Goal: Task Accomplishment & Management: Use online tool/utility

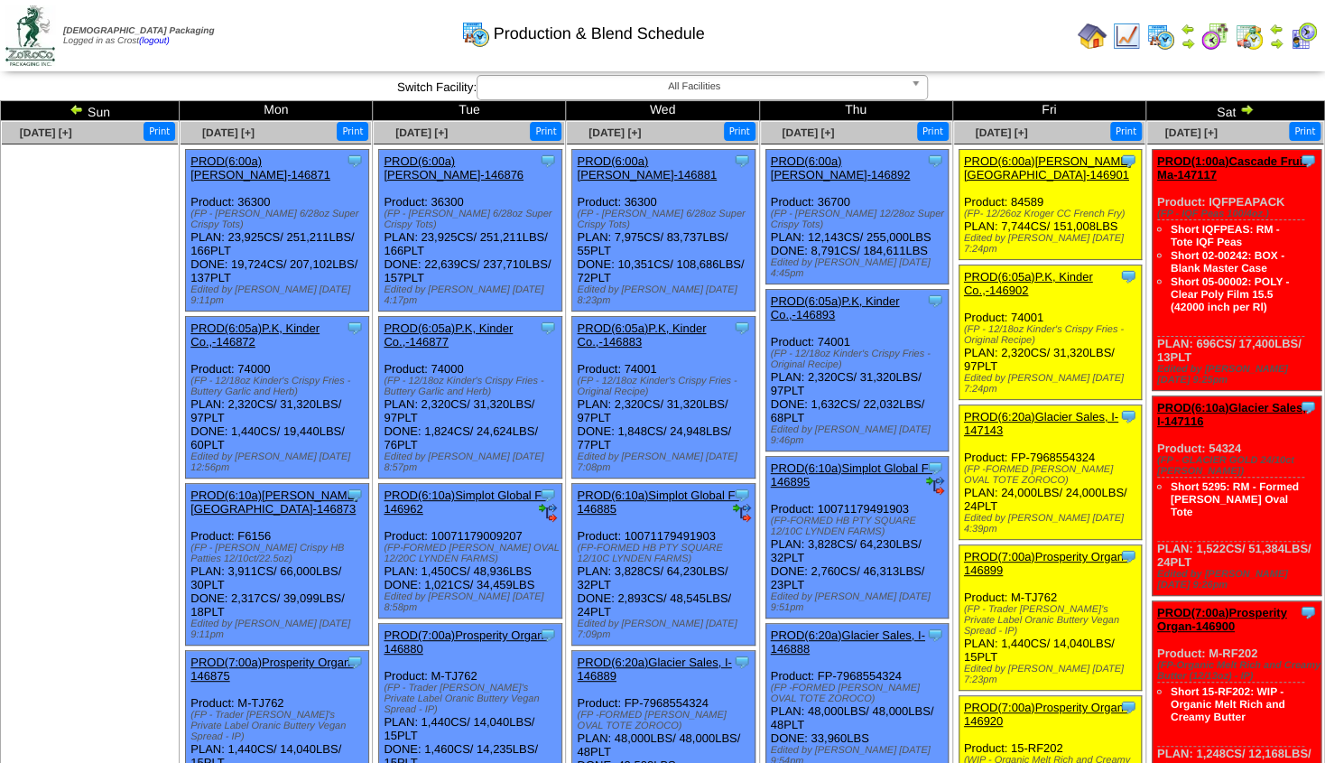
click at [1277, 43] on img at bounding box center [1277, 43] width 14 height 14
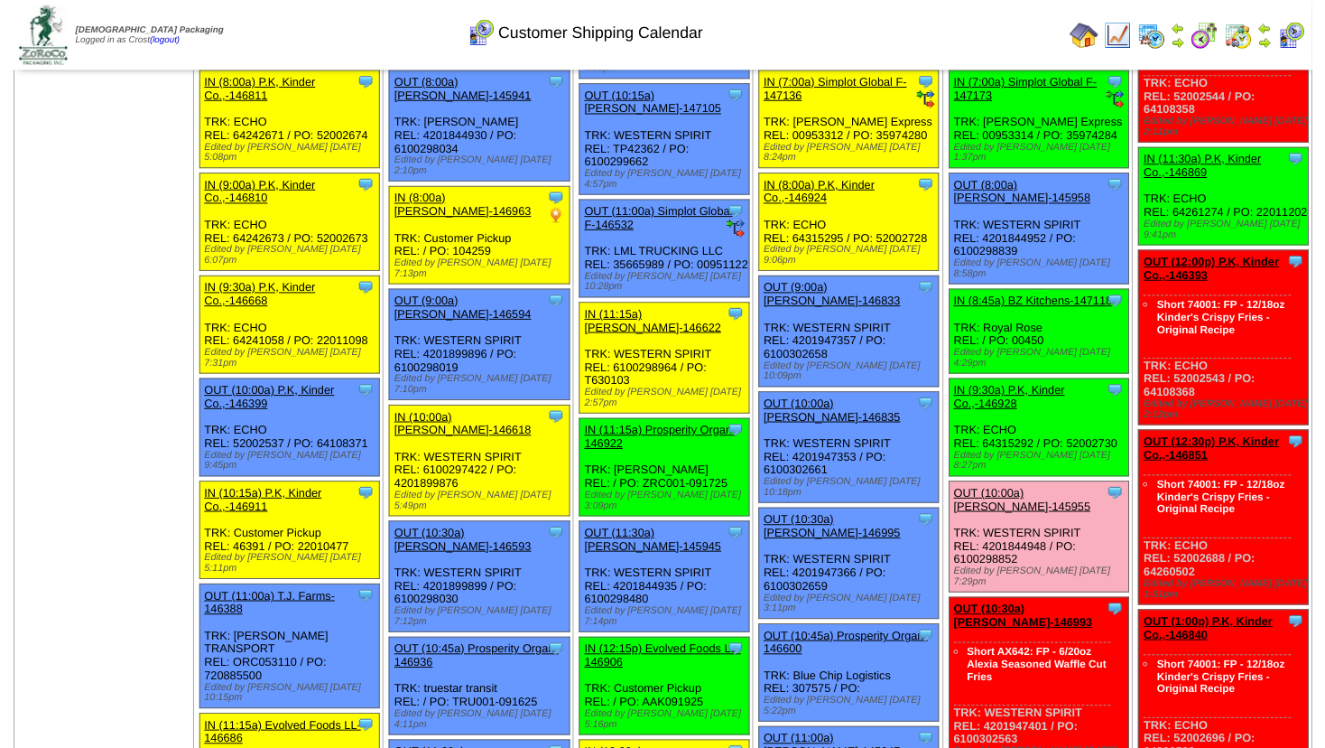
scroll to position [195, 0]
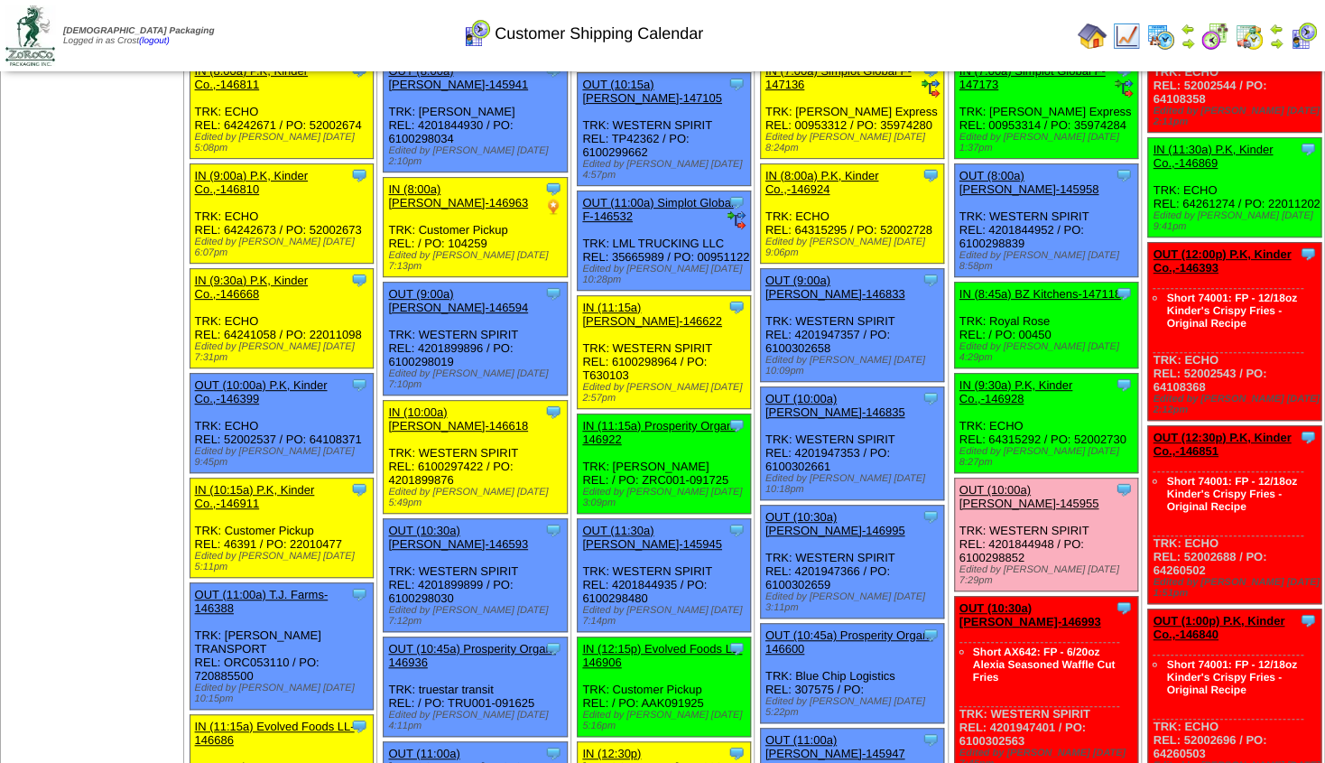
click at [1025, 601] on link "OUT (10:30a) [PERSON_NAME]-146993" at bounding box center [1031, 614] width 142 height 27
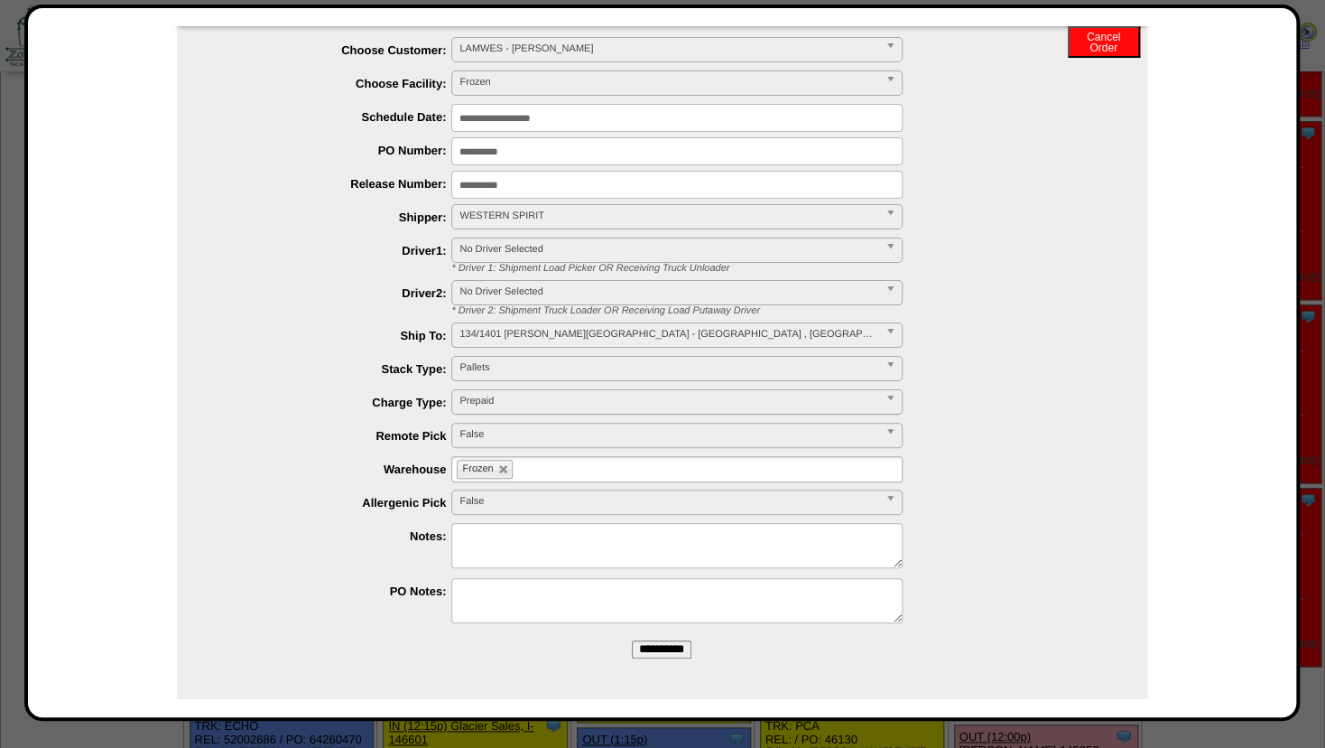
scroll to position [0, 0]
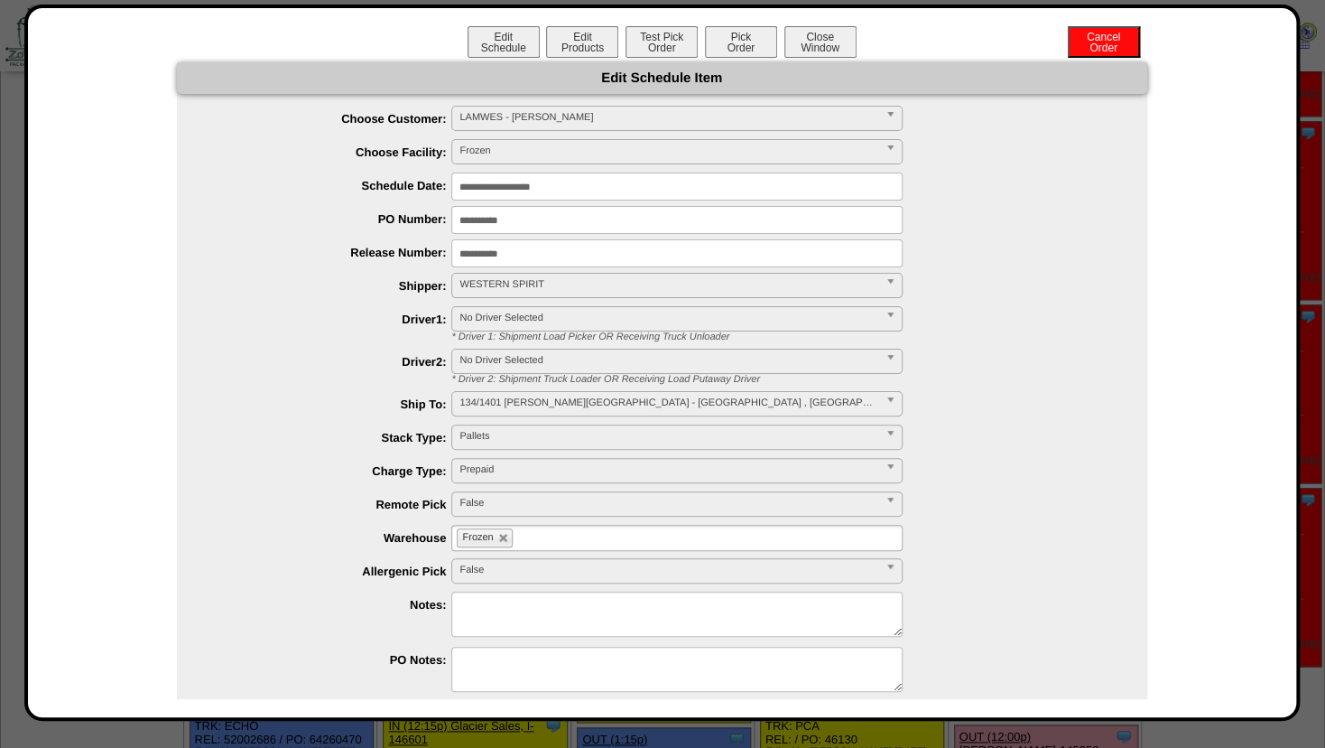
click at [664, 23] on div "**********" at bounding box center [662, 363] width 1276 height 716
click at [658, 42] on button "Test Pick Order" at bounding box center [662, 42] width 72 height 32
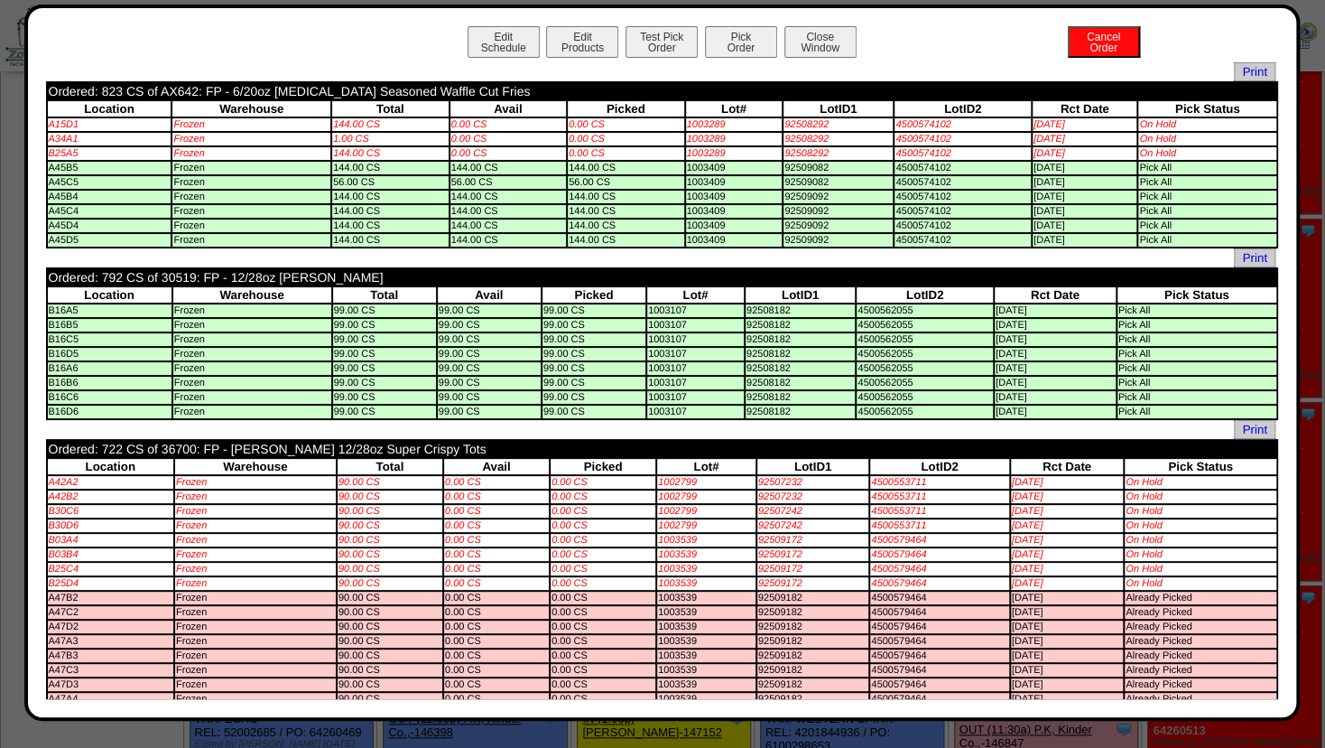
scroll to position [488, 0]
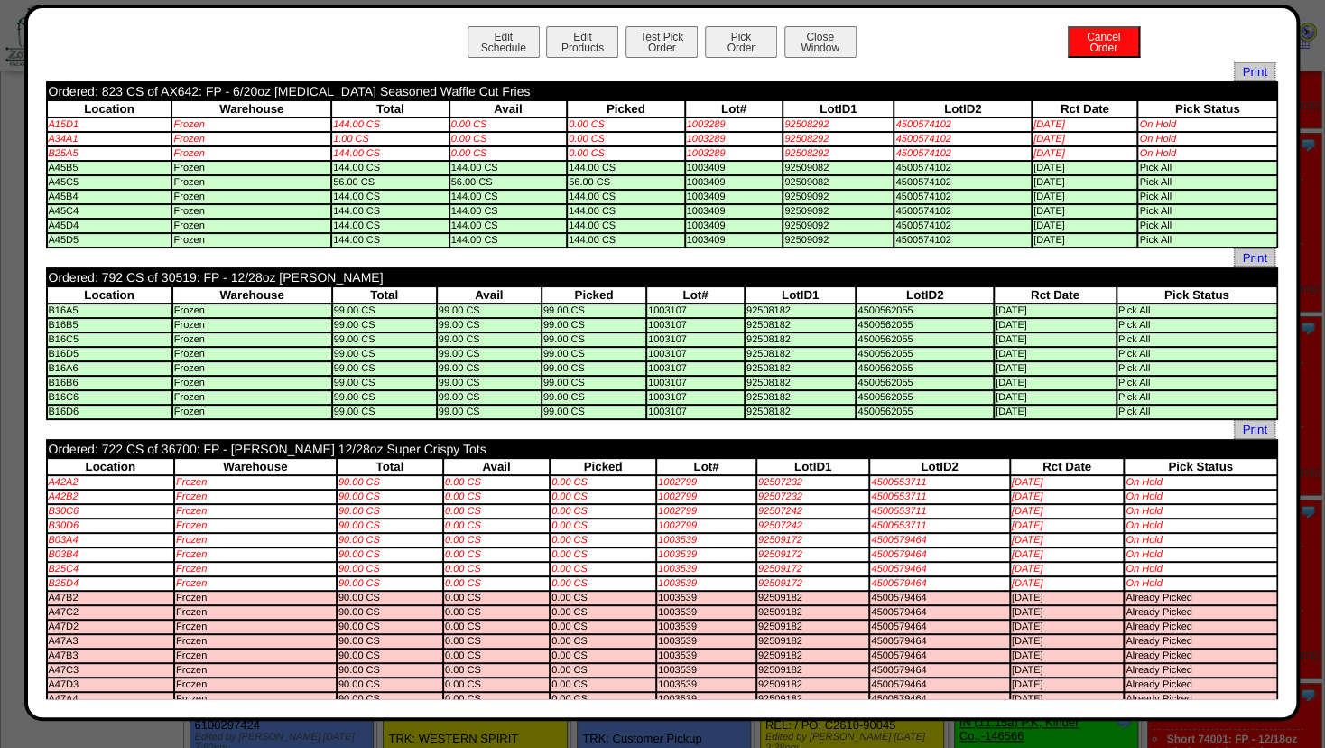
click at [813, 346] on td "92508182" at bounding box center [800, 339] width 109 height 13
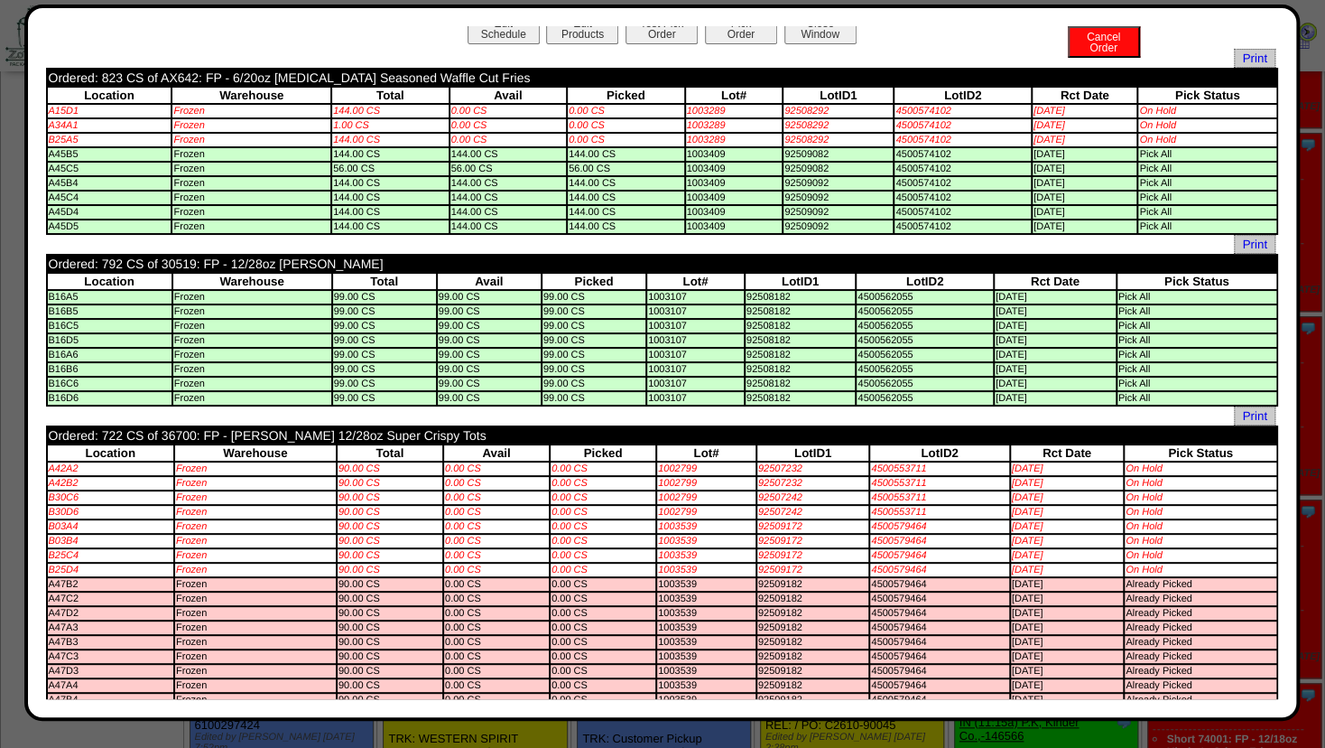
scroll to position [0, 0]
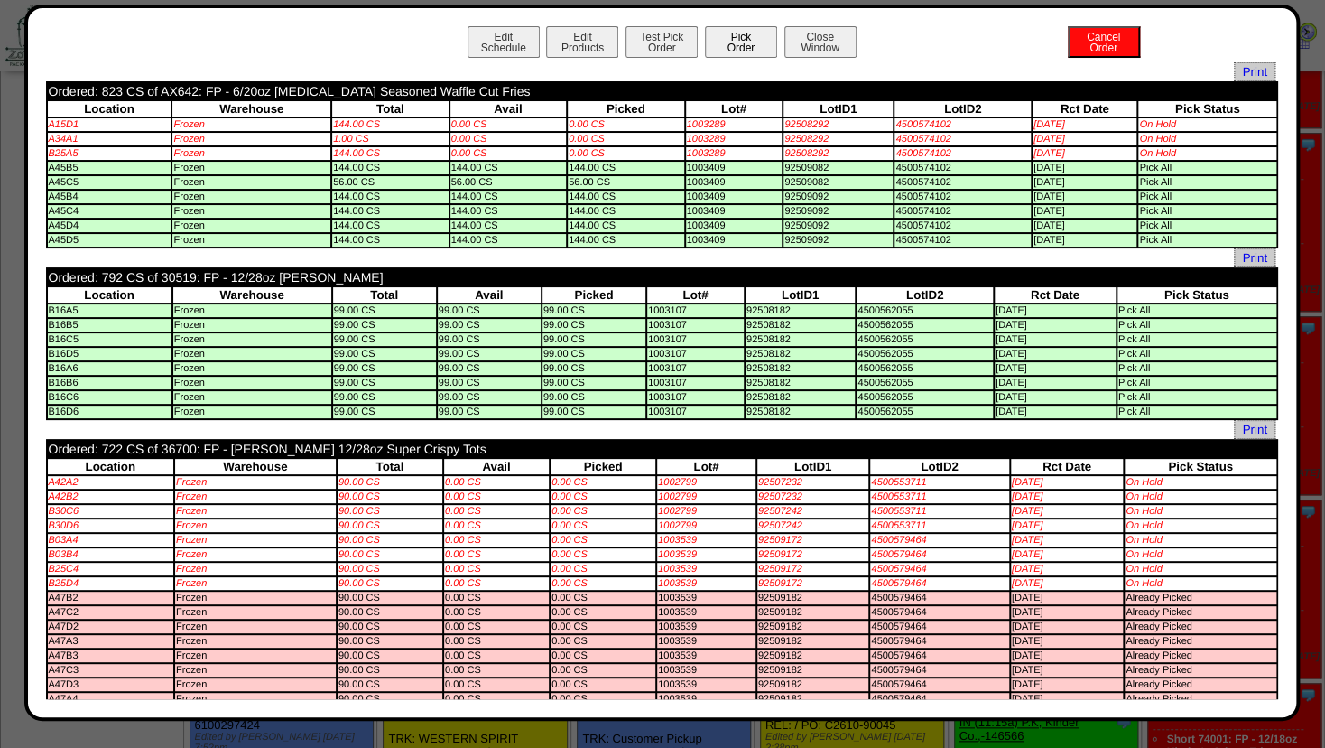
click at [731, 44] on button "Pick Order" at bounding box center [741, 42] width 72 height 32
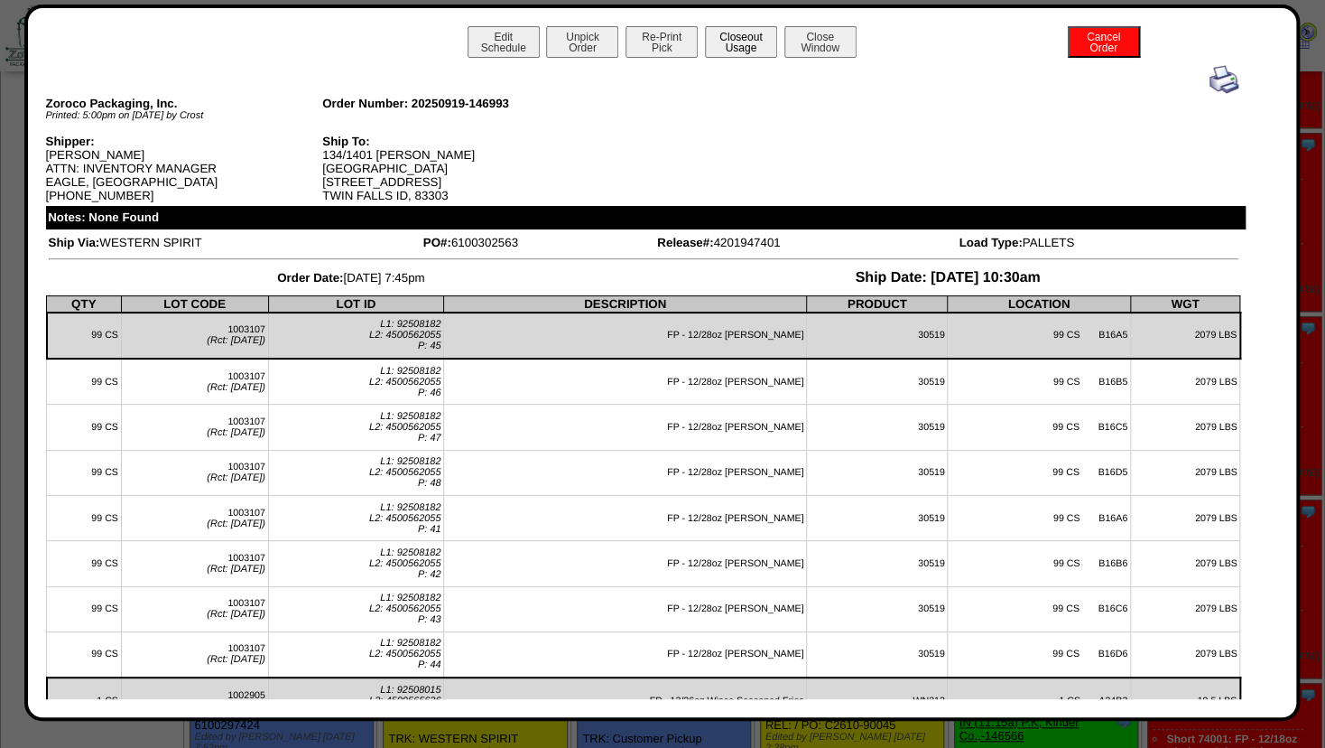
click at [733, 40] on button "Closeout Usage" at bounding box center [741, 42] width 72 height 32
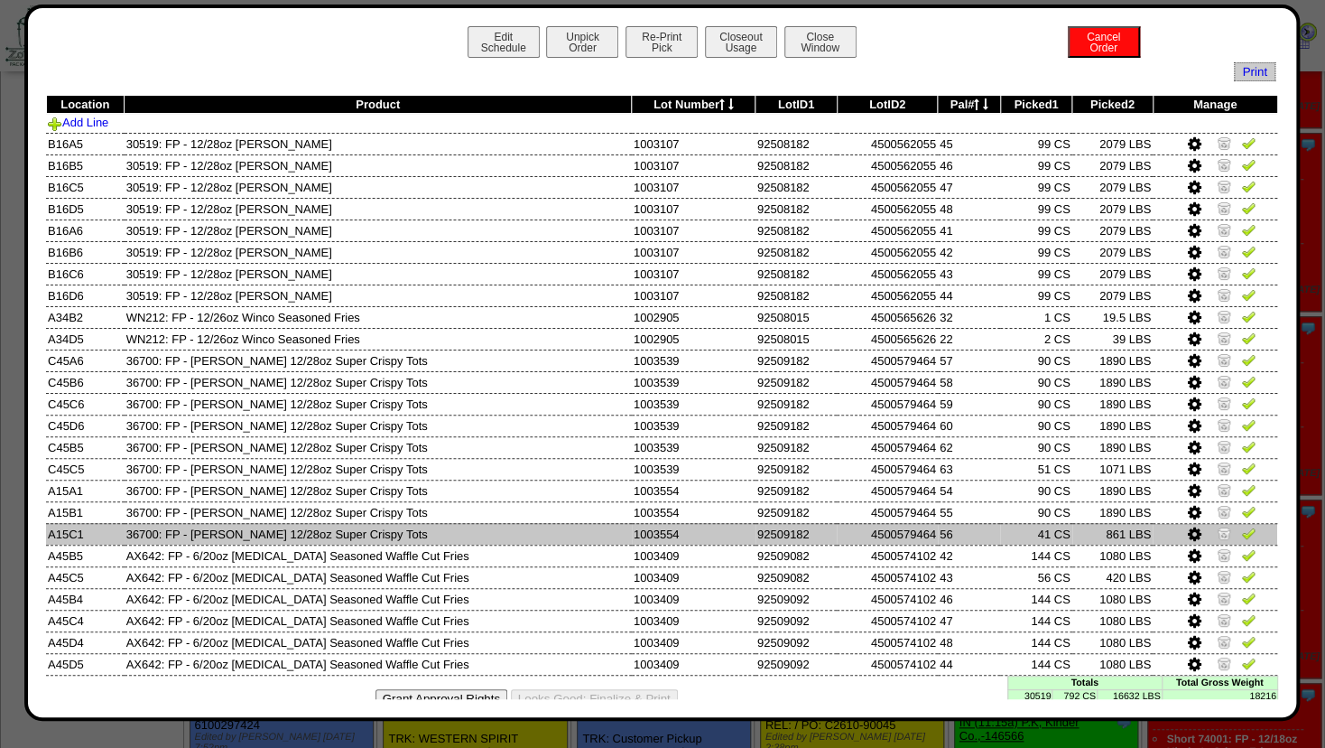
click at [1187, 536] on icon at bounding box center [1194, 534] width 14 height 16
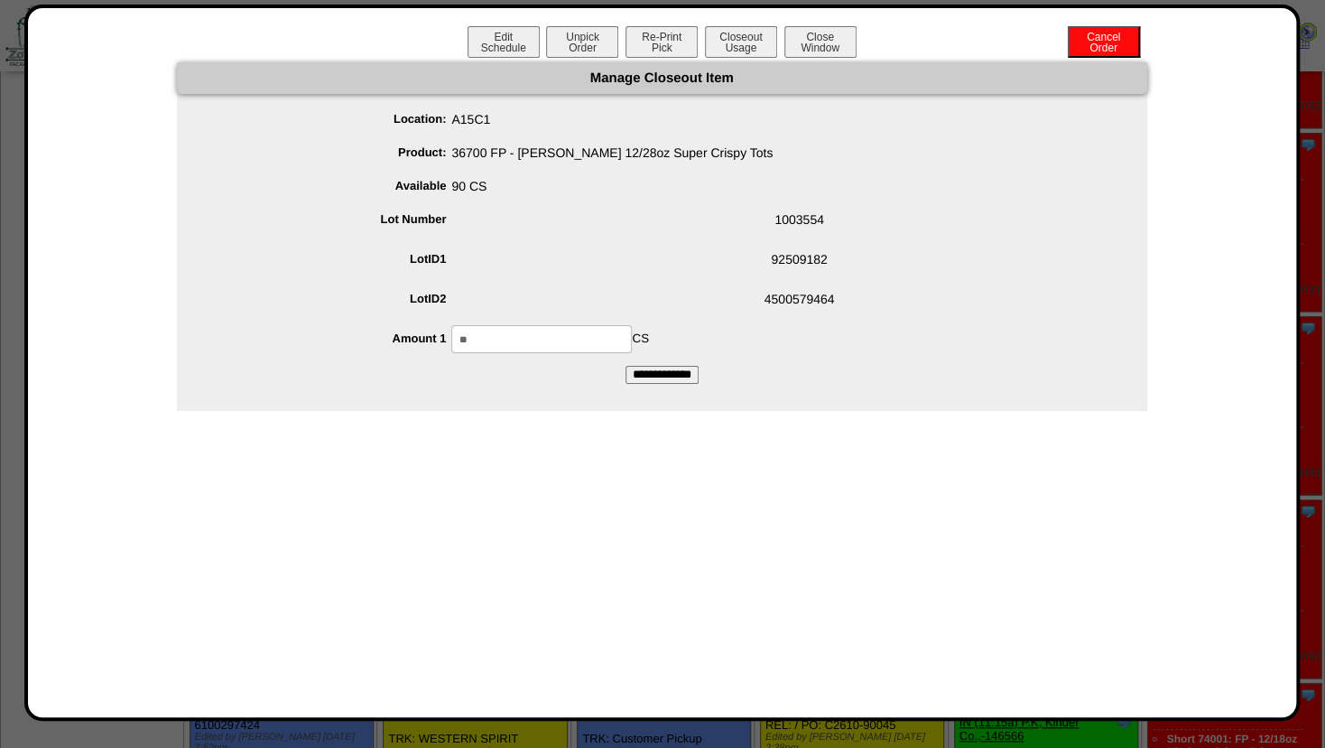
drag, startPoint x: 504, startPoint y: 345, endPoint x: 295, endPoint y: 318, distance: 210.3
click at [451, 330] on input "**" at bounding box center [541, 339] width 181 height 28
type input "**"
click at [641, 293] on span "4500579464" at bounding box center [680, 302] width 935 height 34
click at [657, 377] on input "**********" at bounding box center [662, 375] width 73 height 18
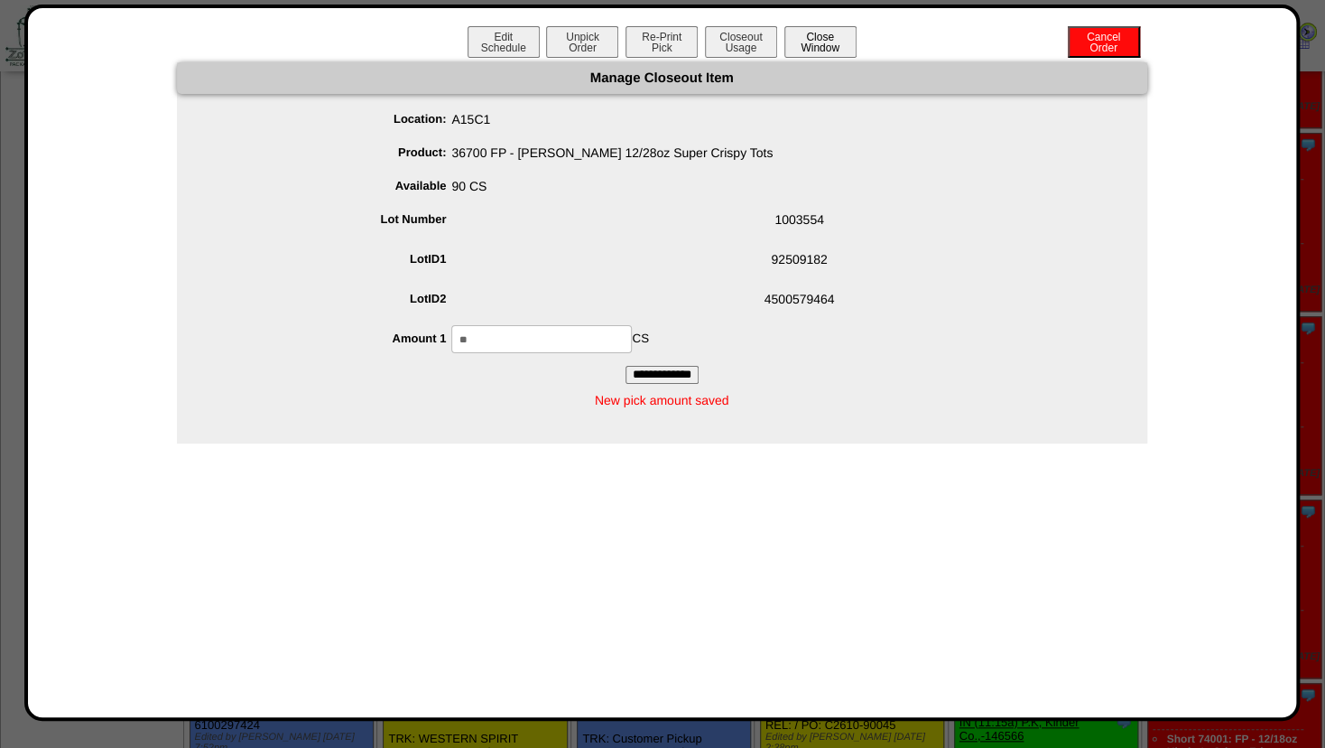
click at [835, 42] on button "Close Window" at bounding box center [821, 42] width 72 height 32
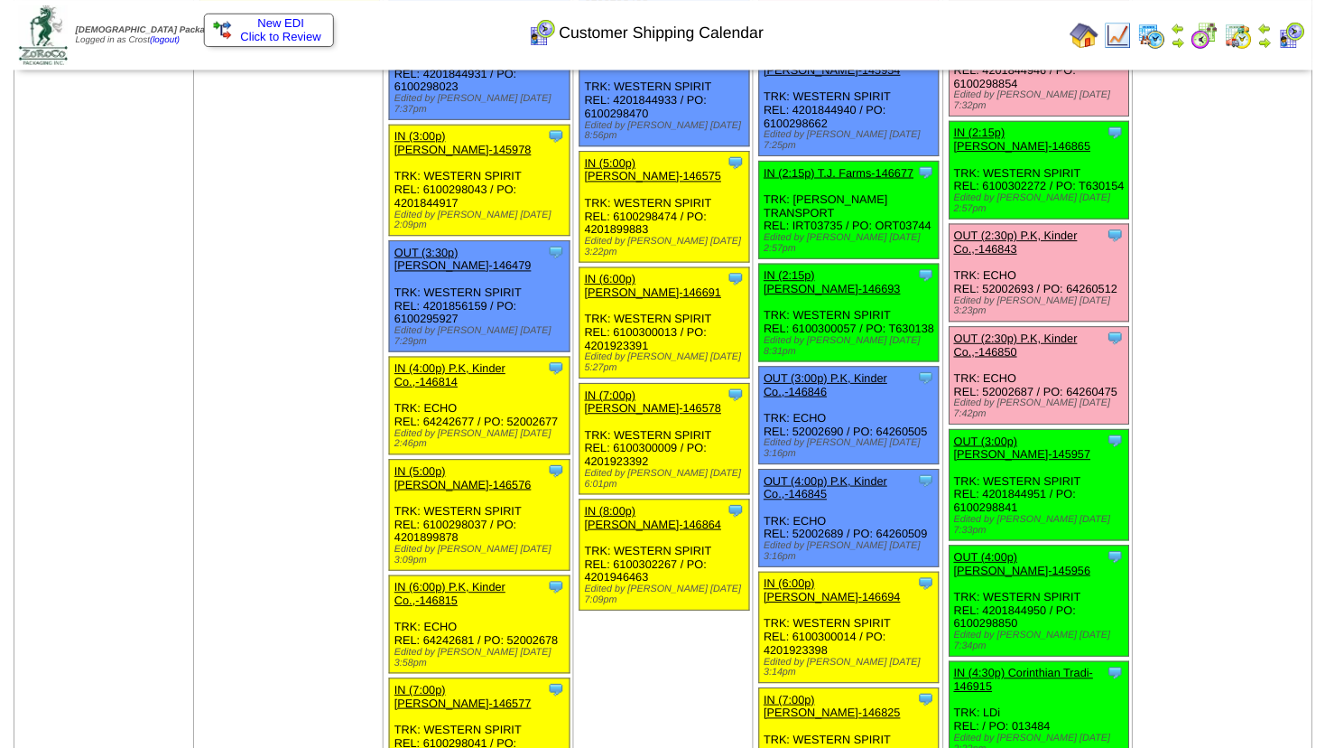
scroll to position [2115, 0]
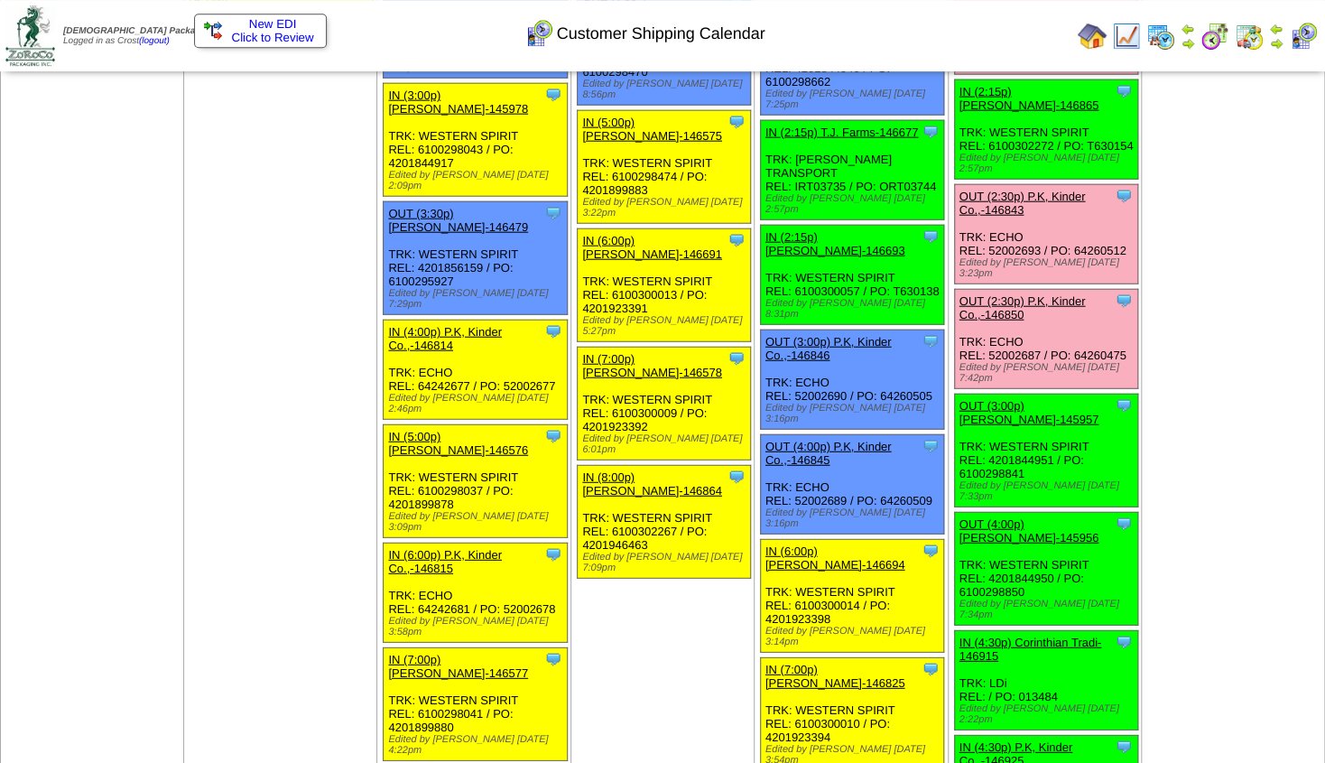
click at [1008, 398] on div "OUT (3:00p) Lamb-Weston-145957" at bounding box center [1045, 411] width 171 height 27
click at [1029, 398] on link "OUT (3:00p) Lamb-Weston-145957" at bounding box center [1030, 411] width 140 height 27
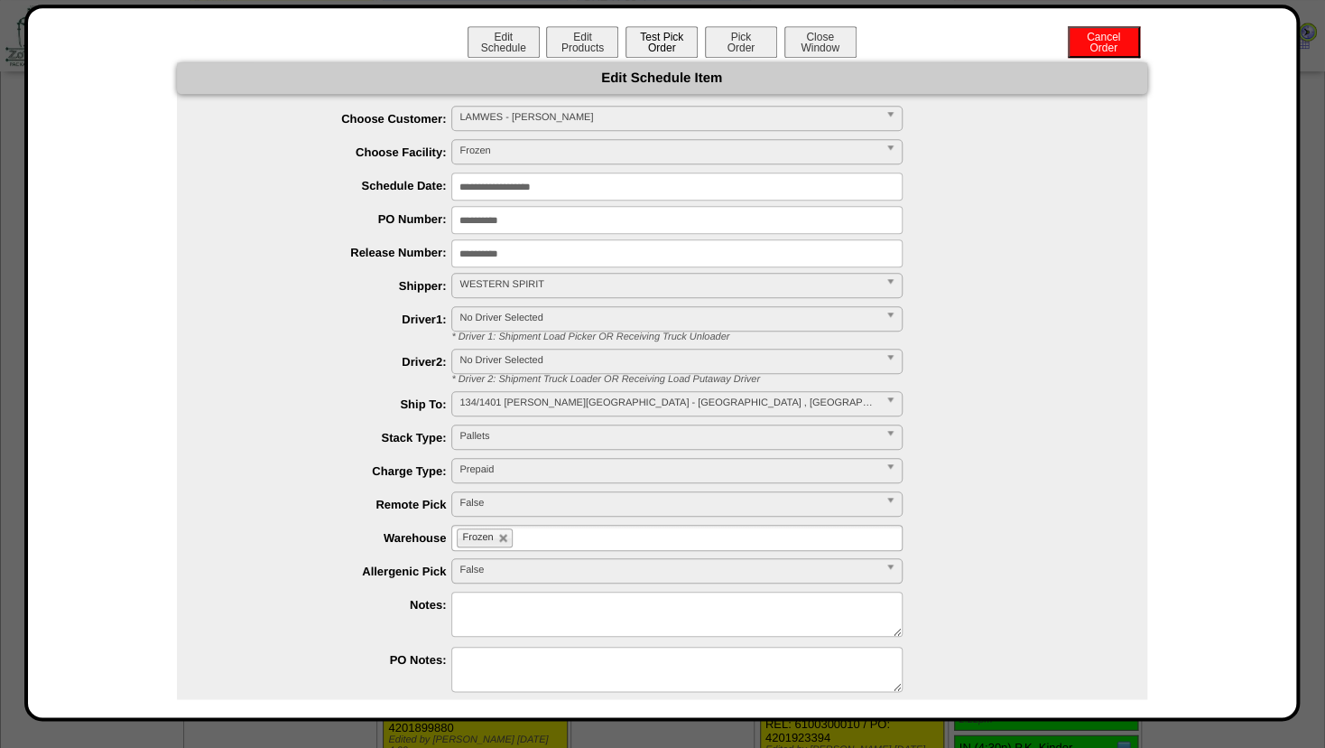
click at [663, 43] on button "Test Pick Order" at bounding box center [662, 42] width 72 height 32
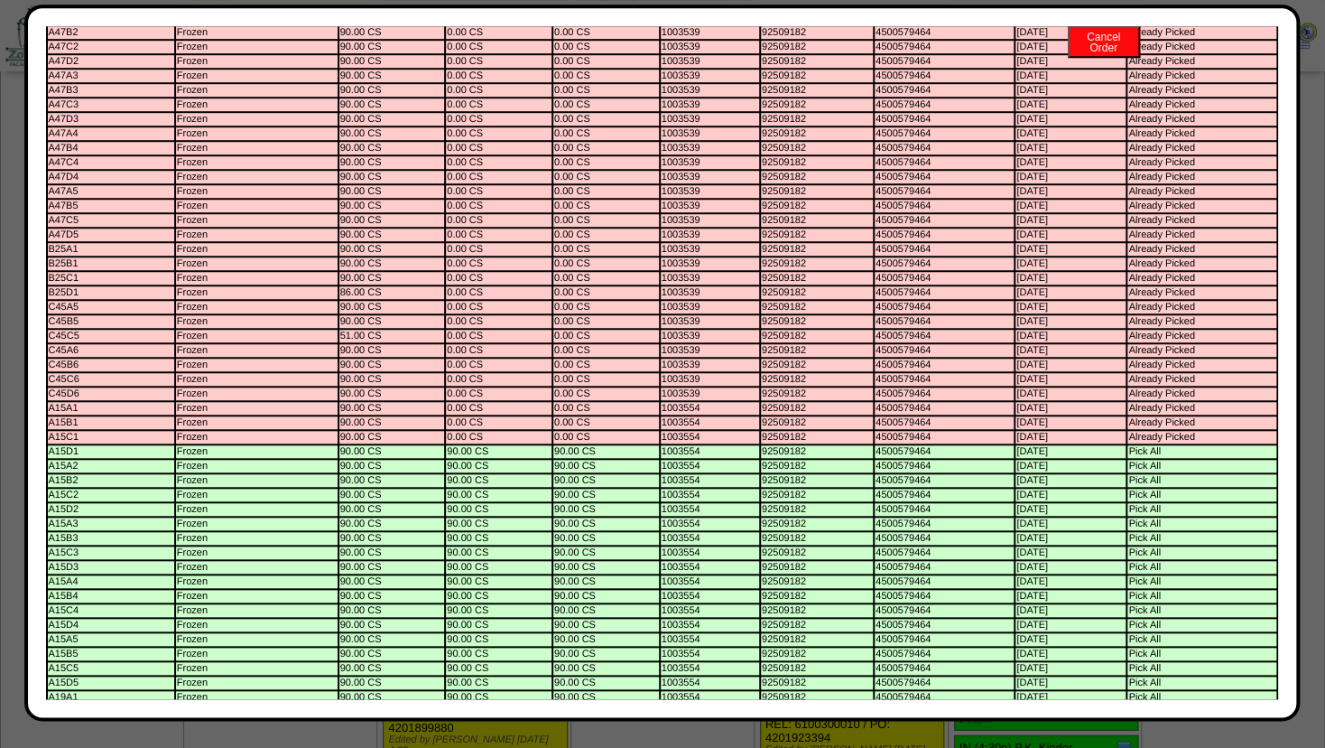
scroll to position [0, 0]
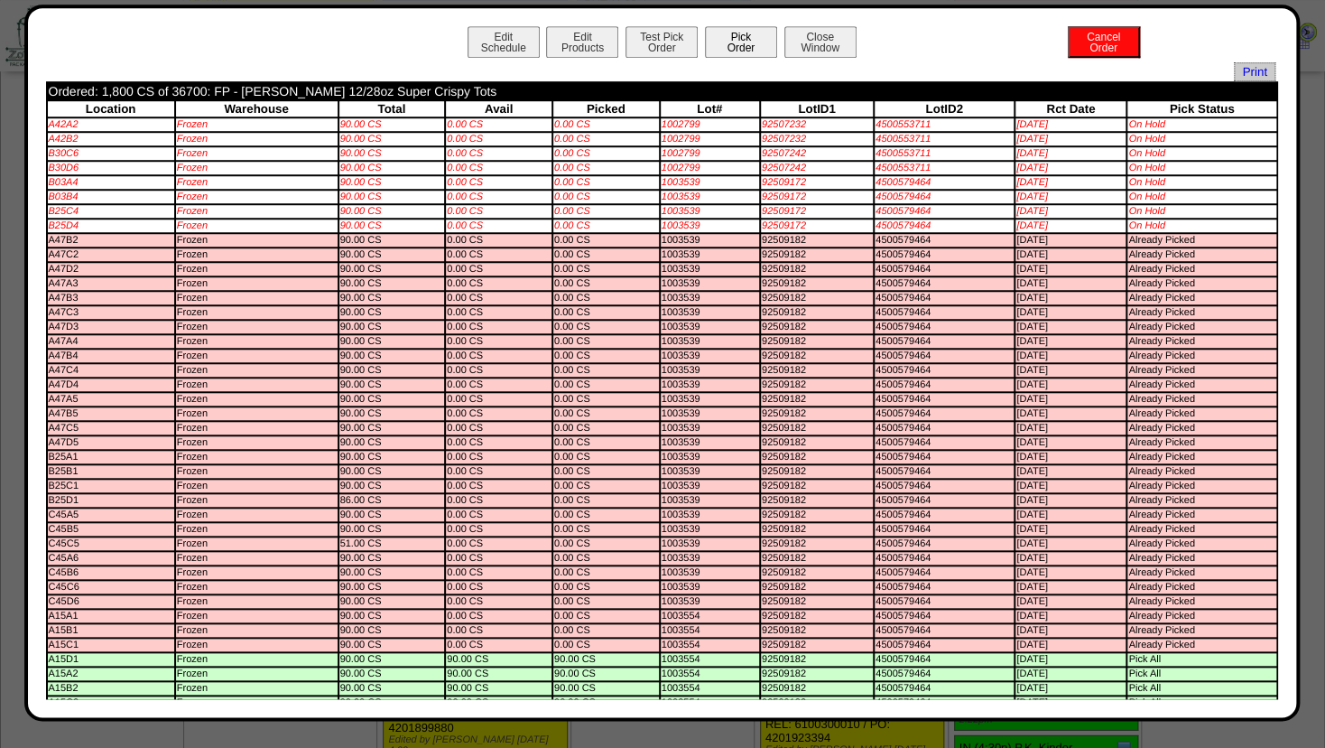
drag, startPoint x: 717, startPoint y: 38, endPoint x: 726, endPoint y: 416, distance: 378.4
click at [717, 39] on button "Pick Order" at bounding box center [741, 42] width 72 height 32
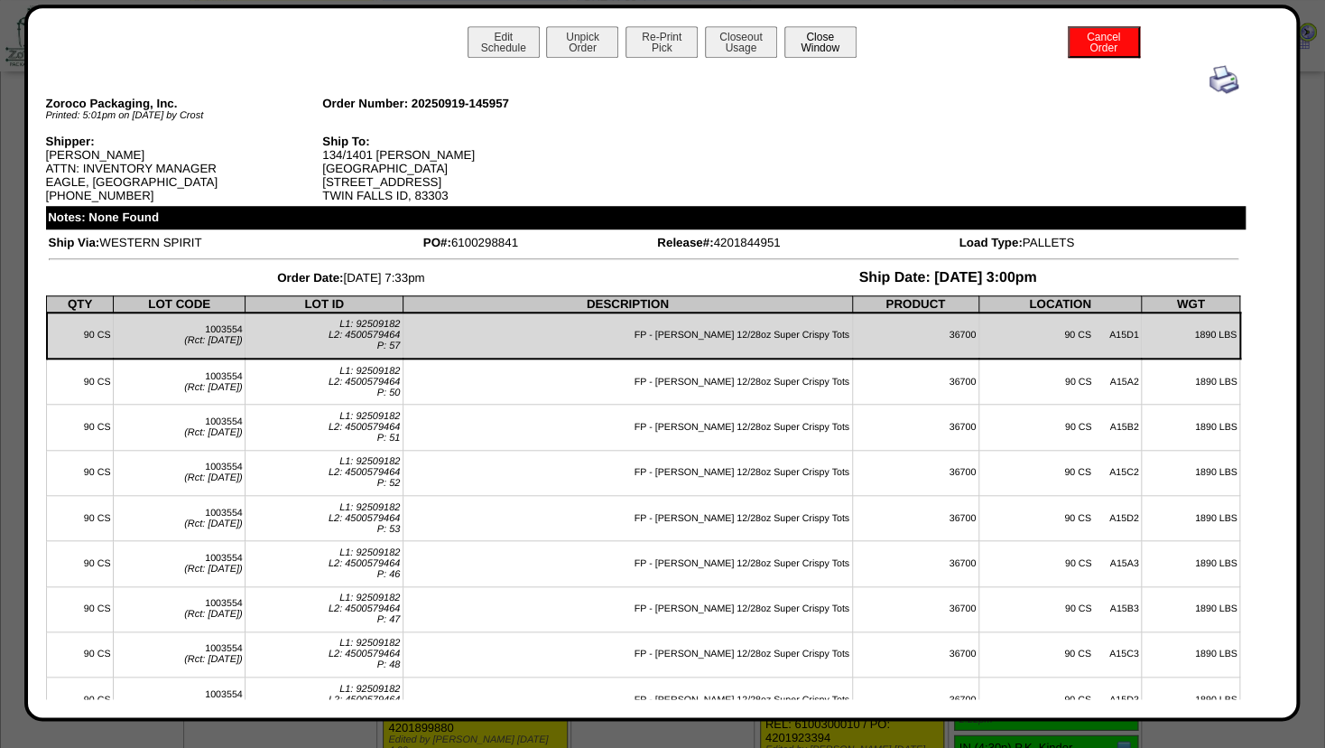
click at [815, 44] on button "Close Window" at bounding box center [821, 42] width 72 height 32
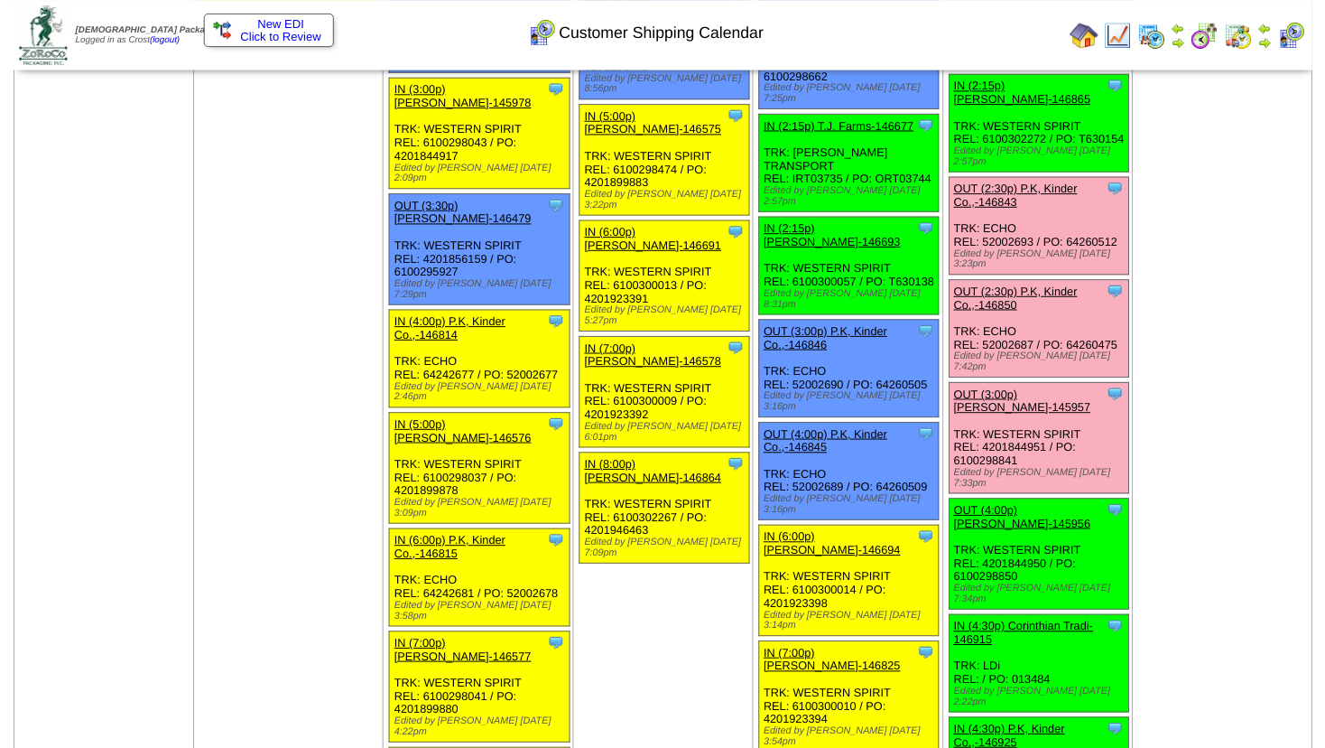
scroll to position [2125, 0]
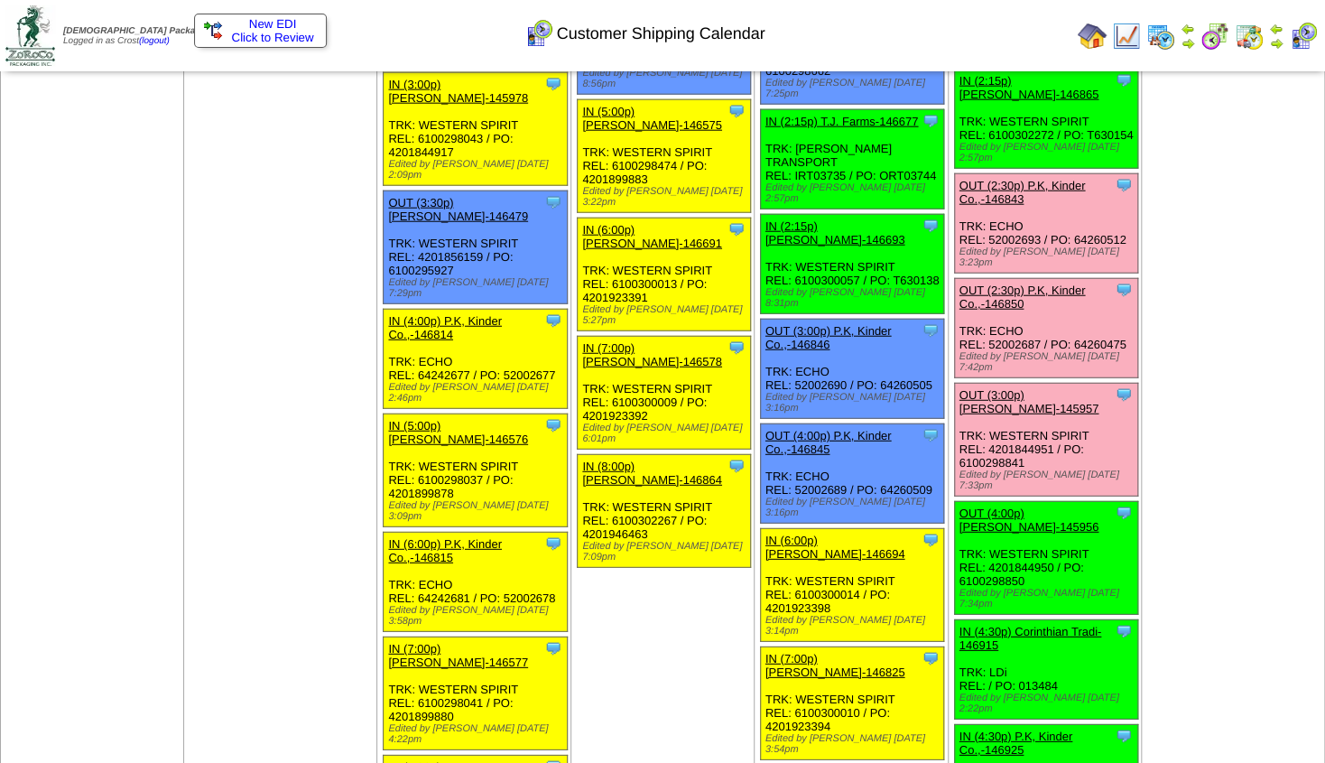
click at [1000, 507] on div "OUT (4:00p) Lamb-Weston-145956" at bounding box center [1045, 520] width 171 height 27
click at [1027, 507] on link "OUT (4:00p) Lamb-Weston-145956" at bounding box center [1030, 520] width 140 height 27
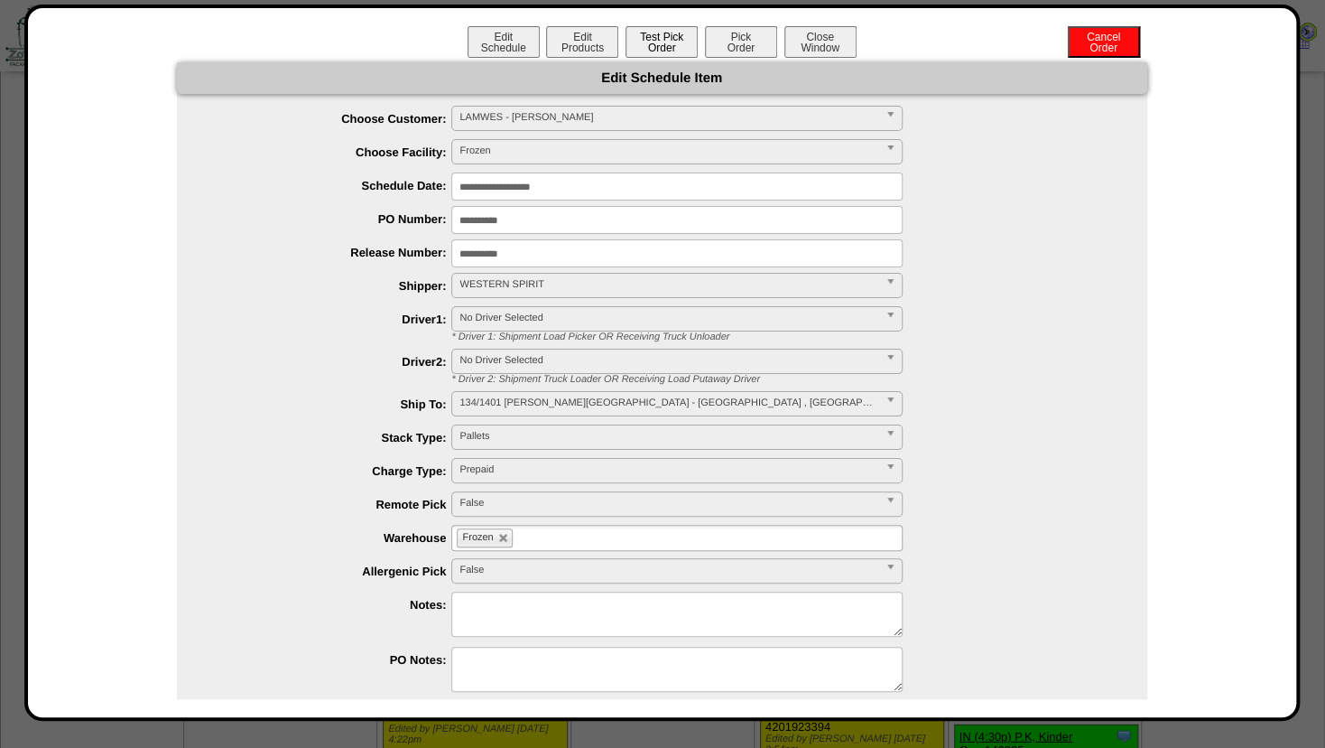
click at [648, 40] on button "Test Pick Order" at bounding box center [662, 42] width 72 height 32
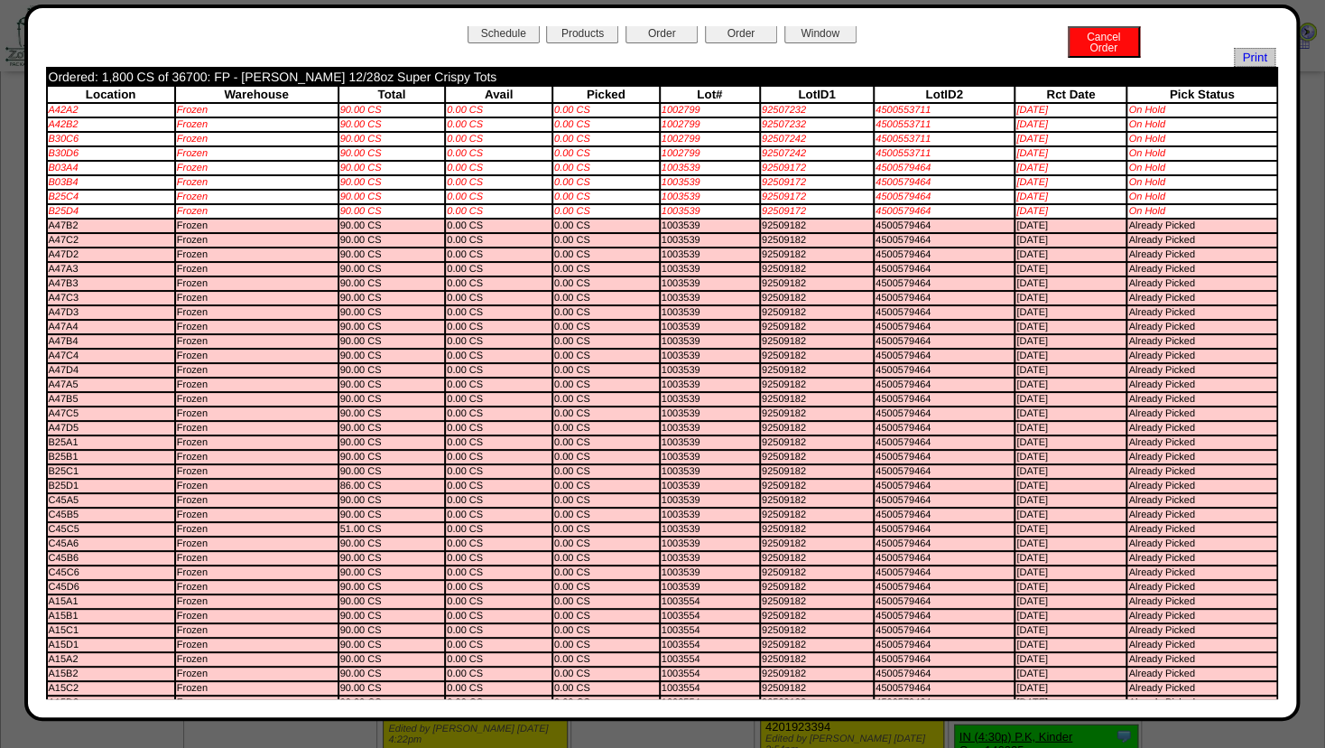
scroll to position [0, 0]
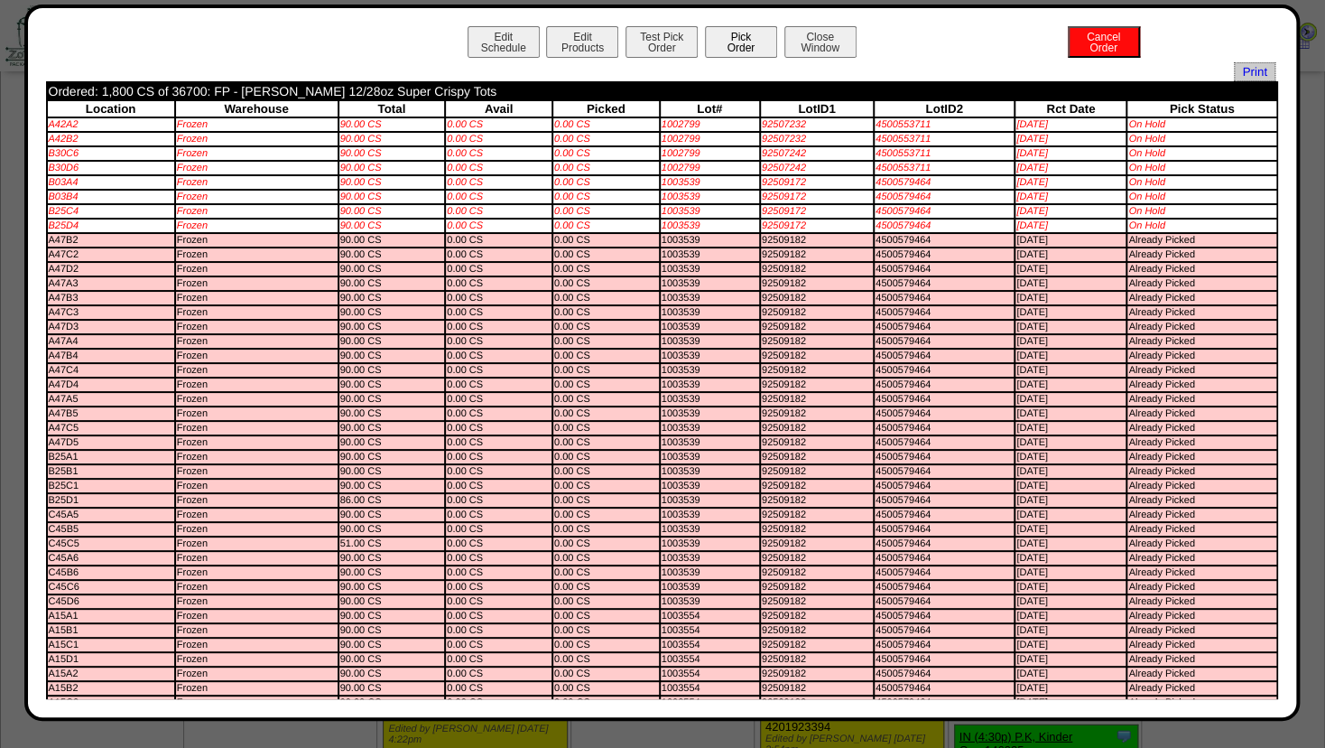
click at [746, 42] on button "Pick Order" at bounding box center [741, 42] width 72 height 32
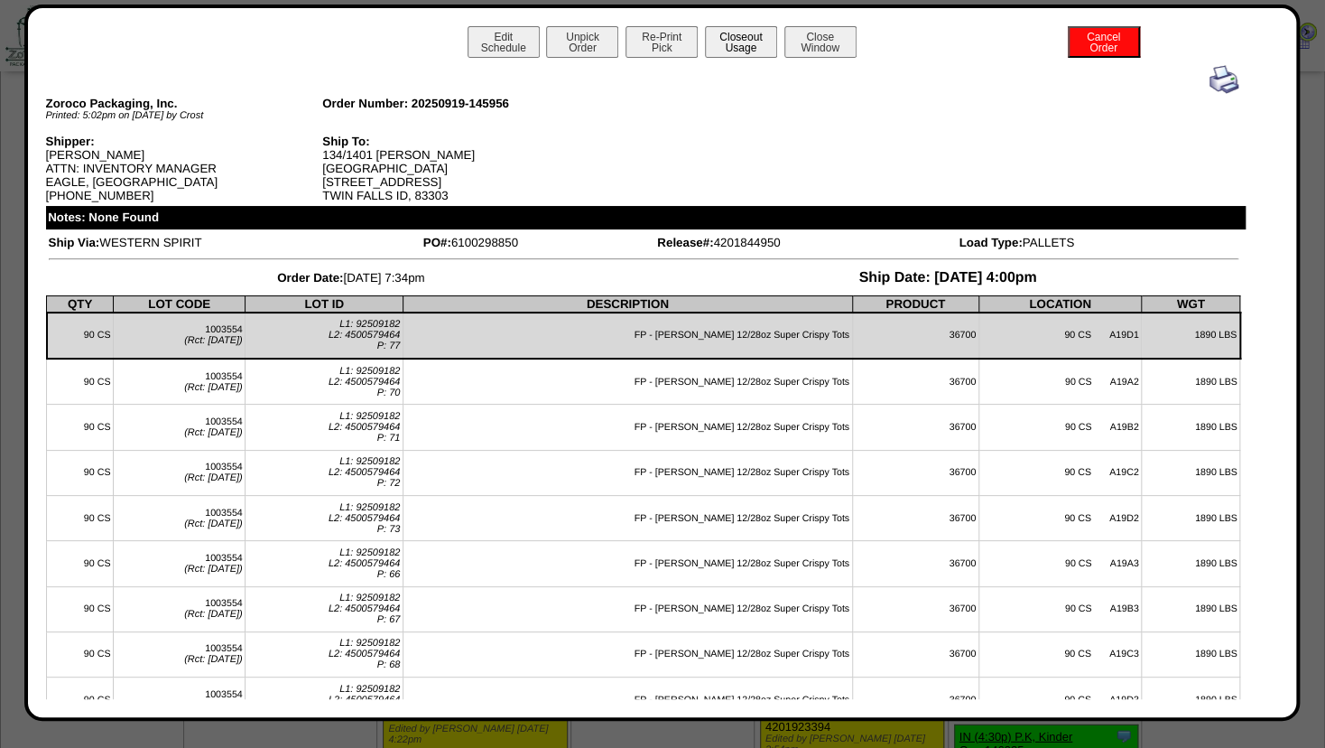
click at [737, 45] on button "Closeout Usage" at bounding box center [741, 42] width 72 height 32
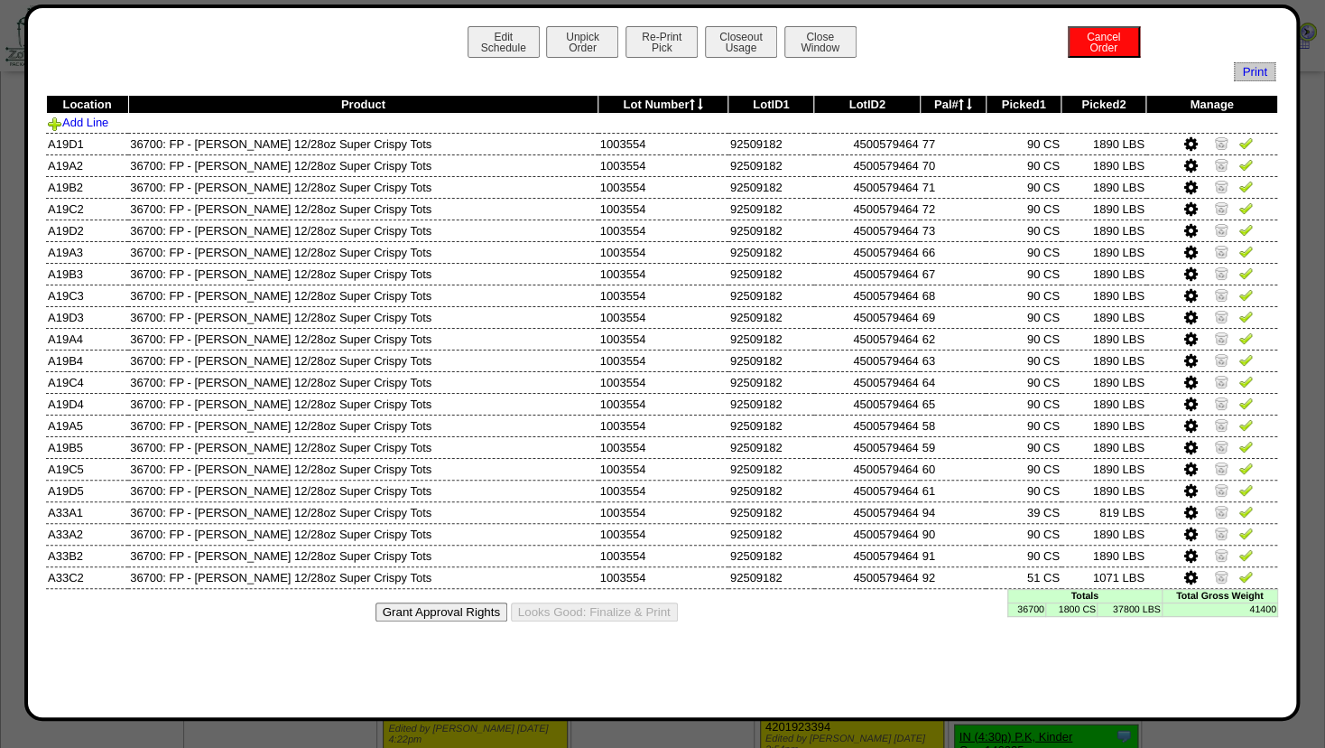
click at [1188, 577] on icon at bounding box center [1192, 578] width 14 height 16
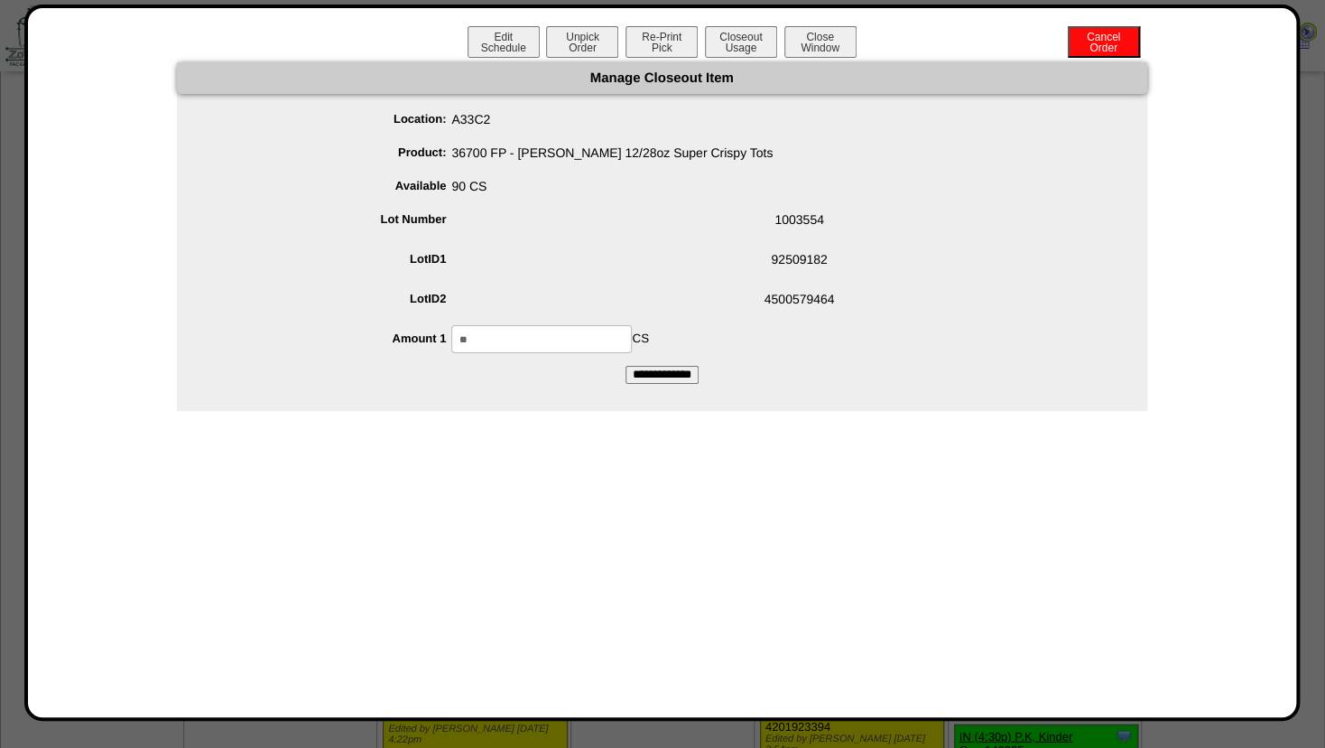
drag, startPoint x: 509, startPoint y: 345, endPoint x: 330, endPoint y: 330, distance: 179.4
click at [451, 330] on input "**" at bounding box center [541, 339] width 181 height 28
type input "**"
click at [616, 275] on span "92509182" at bounding box center [680, 263] width 935 height 34
click at [646, 380] on input "**********" at bounding box center [662, 375] width 73 height 18
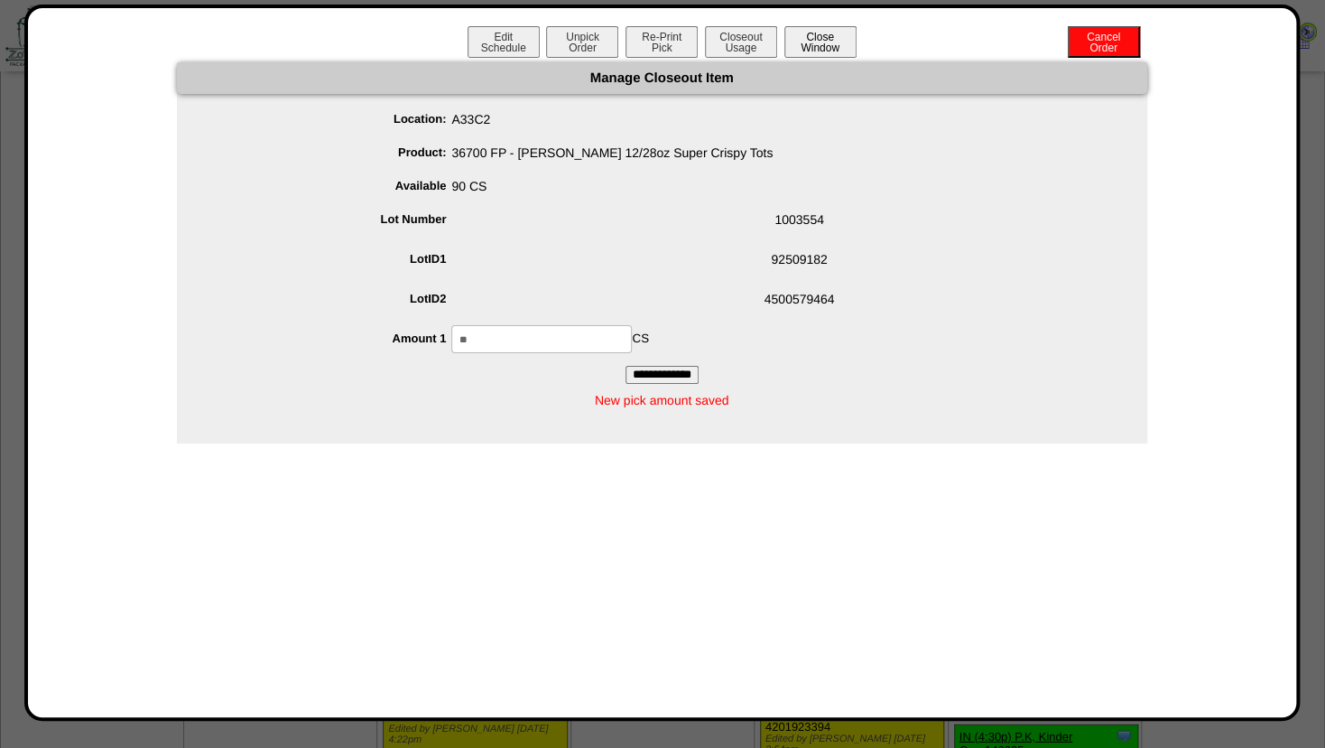
click at [814, 38] on button "Close Window" at bounding box center [821, 42] width 72 height 32
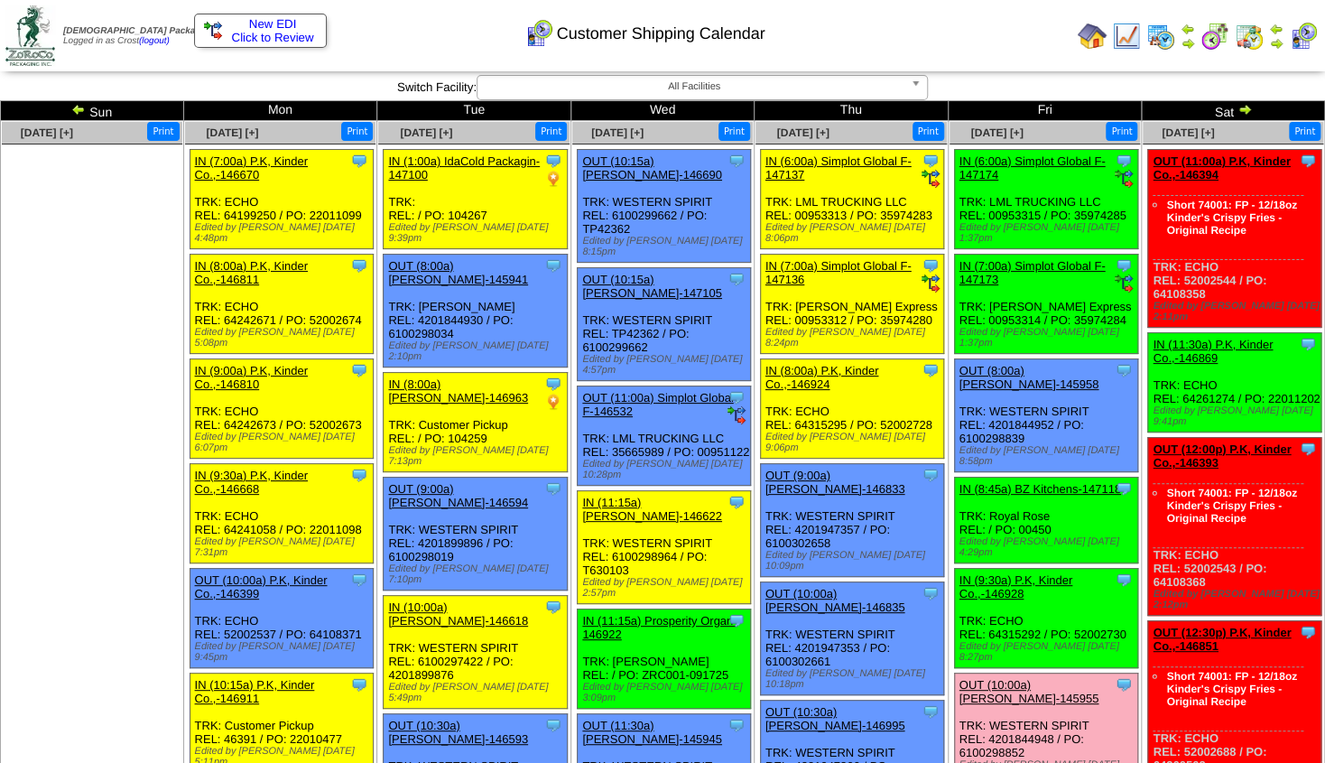
click at [1092, 39] on img at bounding box center [1092, 36] width 29 height 29
